Goal: Find specific fact: Find specific fact

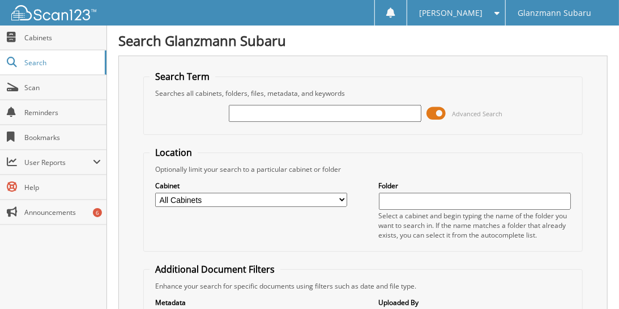
click at [335, 113] on input "text" at bounding box center [325, 113] width 192 height 17
type input "JH495658"
click at [510, 148] on fieldset "Location Optionally limit your search to a particular cabinet or folder Cabinet…" at bounding box center [363, 198] width 440 height 105
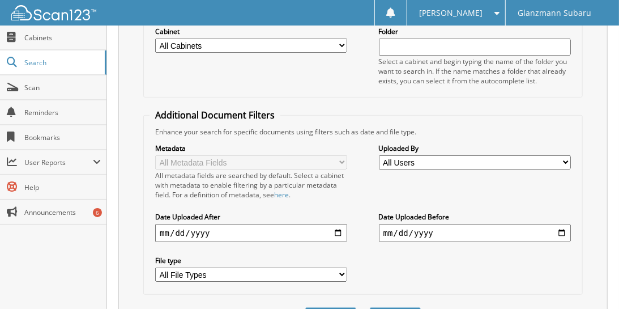
scroll to position [215, 0]
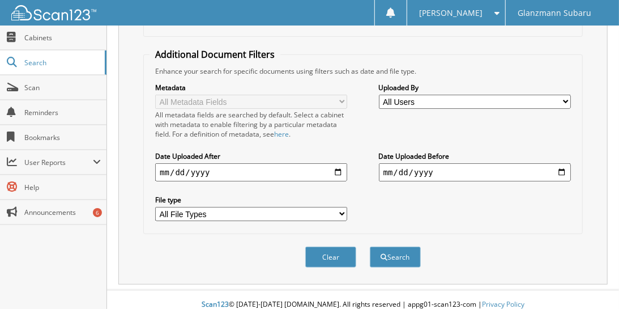
click at [398, 249] on button "Search" at bounding box center [395, 256] width 51 height 21
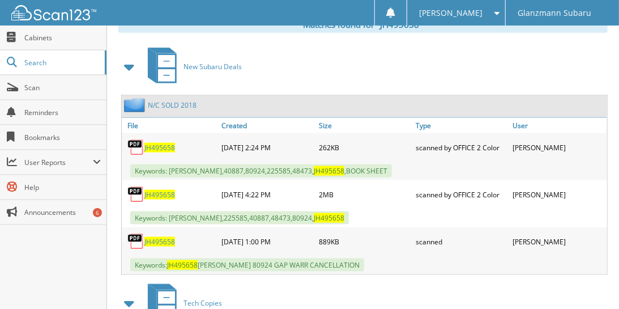
scroll to position [515, 0]
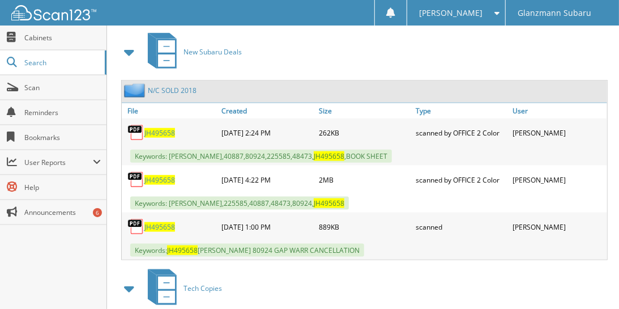
click at [161, 222] on span "JH495658" at bounding box center [159, 227] width 31 height 10
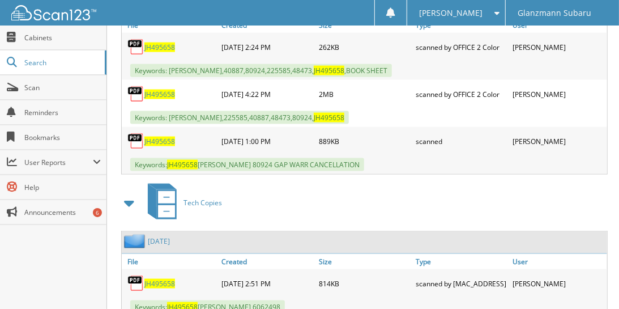
click at [133, 193] on span at bounding box center [130, 203] width 16 height 20
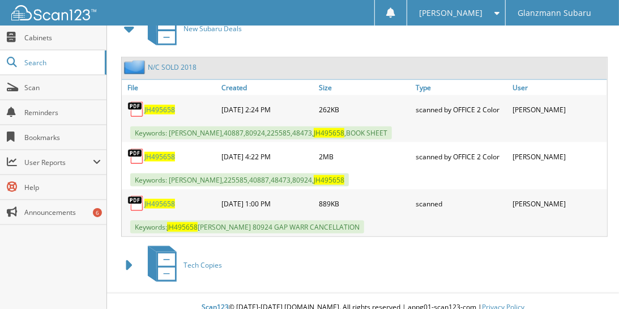
click at [163, 152] on span "JH495658" at bounding box center [159, 157] width 31 height 10
click at [167, 152] on span "JH495658" at bounding box center [159, 157] width 31 height 10
